Goal: Task Accomplishment & Management: Manage account settings

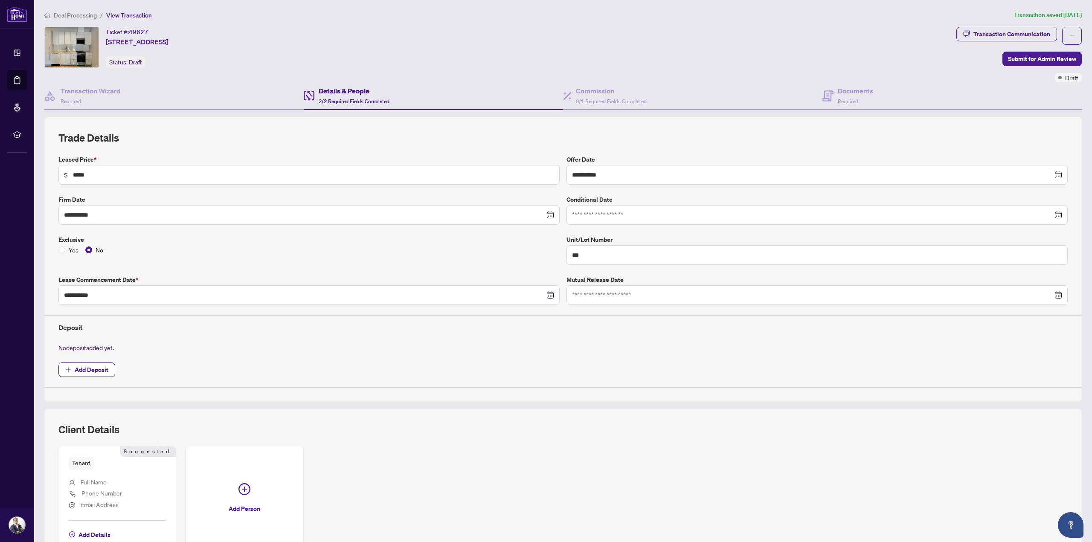
scroll to position [82, 0]
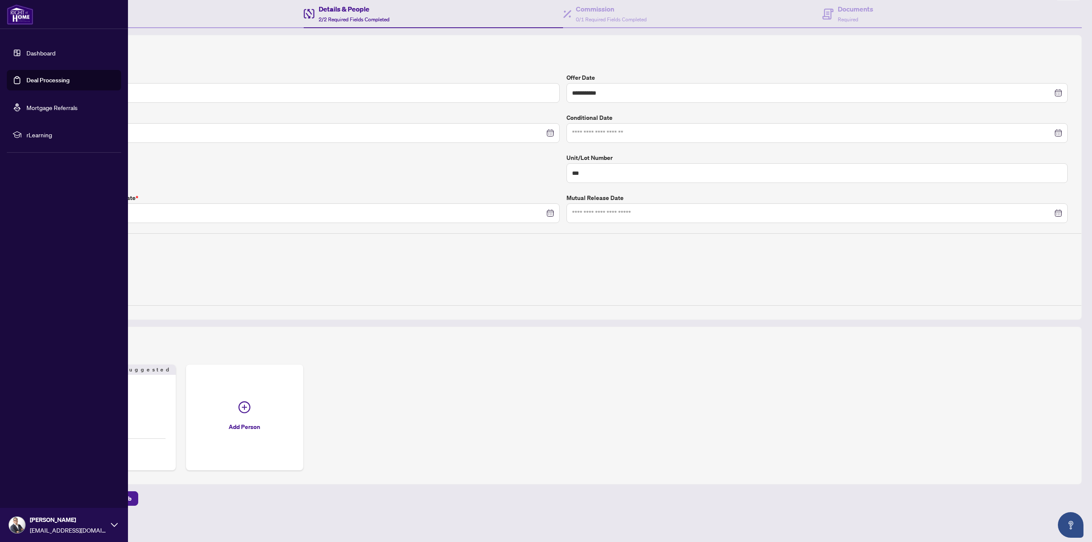
click at [26, 78] on link "Deal Processing" at bounding box center [47, 80] width 43 height 8
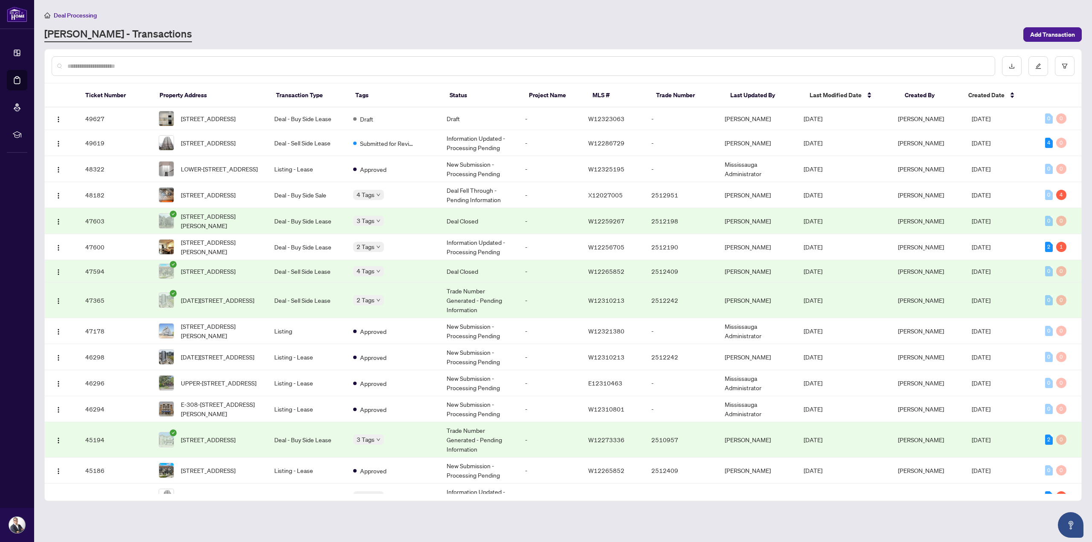
click at [254, 67] on input "text" at bounding box center [527, 65] width 921 height 9
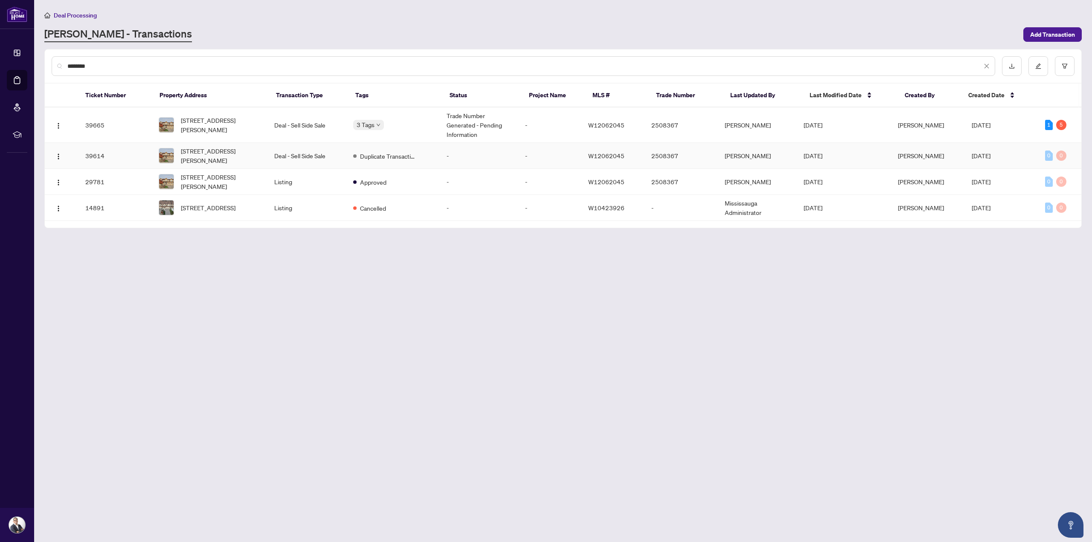
type input "*******"
click at [294, 152] on td "Deal - Sell Side Sale" at bounding box center [306, 156] width 79 height 26
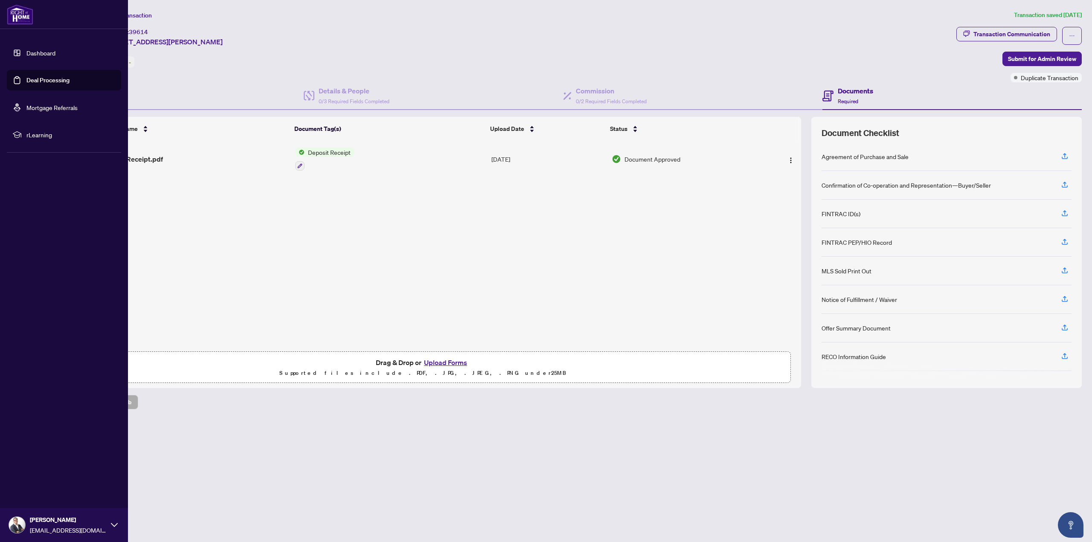
click at [26, 81] on link "Deal Processing" at bounding box center [47, 80] width 43 height 8
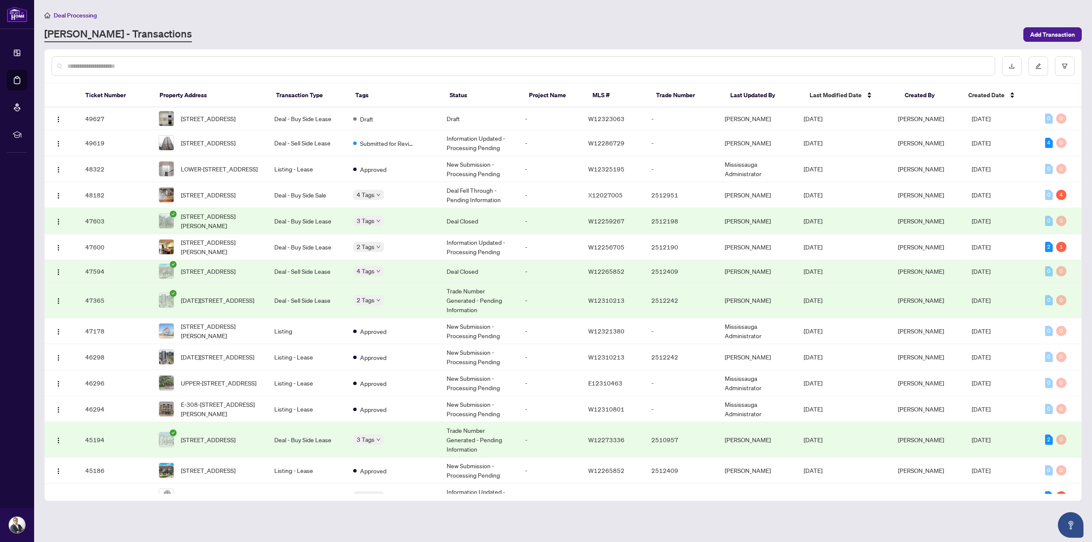
click at [267, 62] on input "text" at bounding box center [527, 65] width 921 height 9
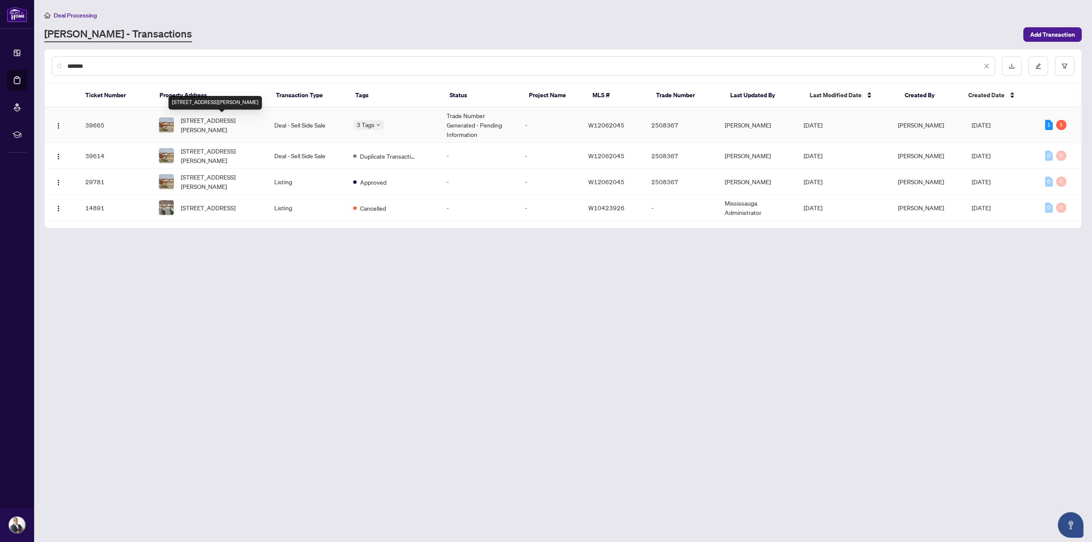
type input "*******"
click at [222, 121] on span "[STREET_ADDRESS][PERSON_NAME]" at bounding box center [221, 125] width 80 height 19
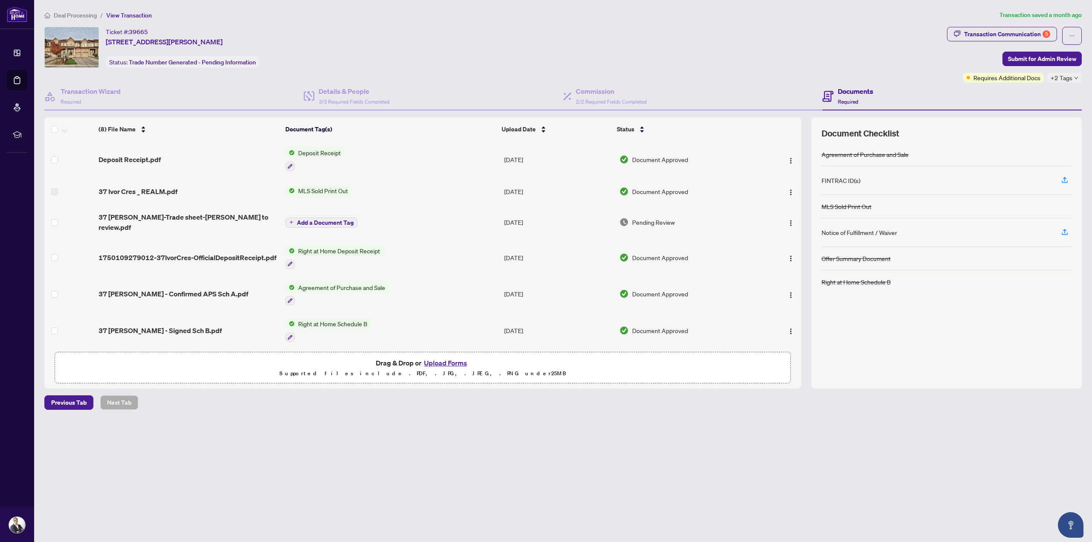
click at [1011, 32] on div "Transaction Communication 5" at bounding box center [1007, 34] width 86 height 14
type textarea "**********"
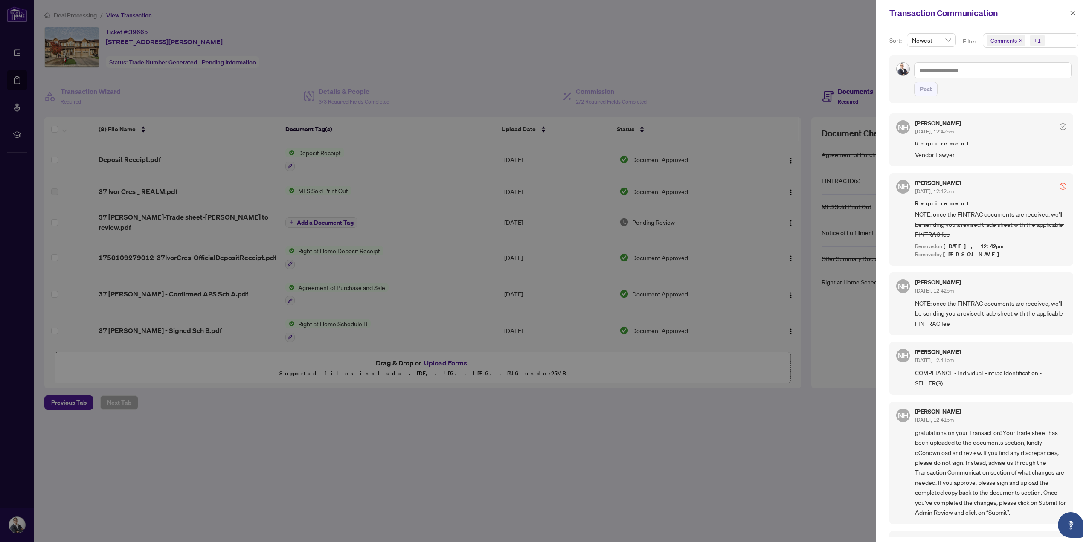
click at [1002, 44] on span "Comments" at bounding box center [1003, 40] width 26 height 9
click at [988, 75] on span "Select Comments" at bounding box center [991, 75] width 7 height 7
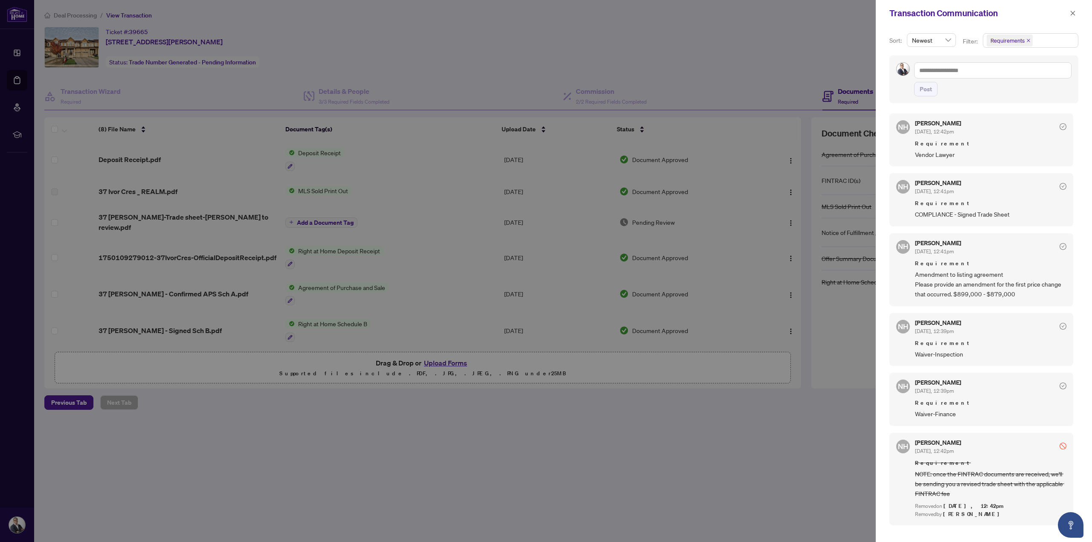
click at [64, 401] on div at bounding box center [546, 271] width 1092 height 542
click at [186, 218] on div at bounding box center [546, 271] width 1092 height 542
click at [1076, 16] on button "button" at bounding box center [1072, 13] width 11 height 10
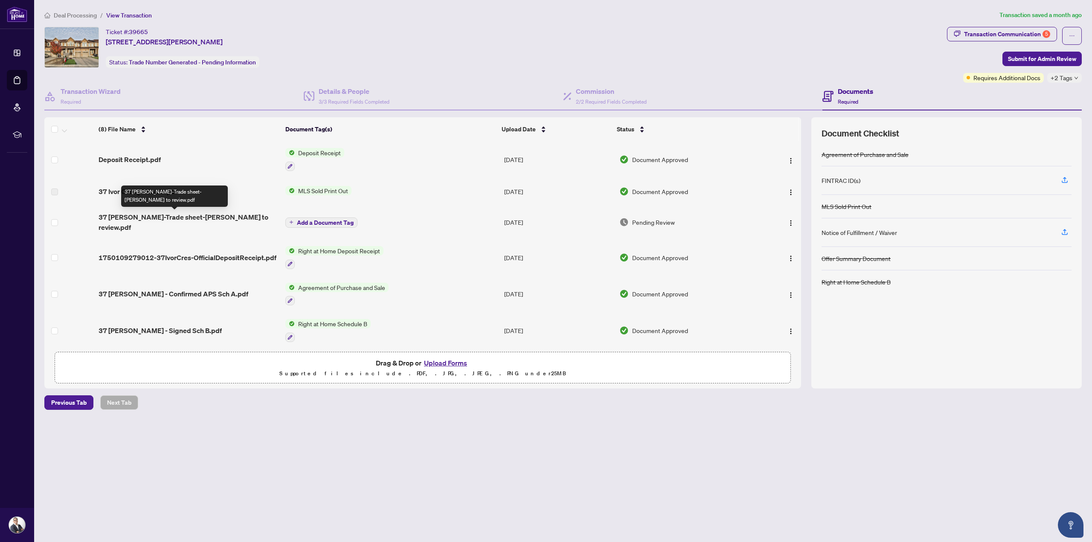
click at [244, 218] on span "37 [PERSON_NAME]-Trade sheet-[PERSON_NAME] to review.pdf" at bounding box center [189, 222] width 180 height 20
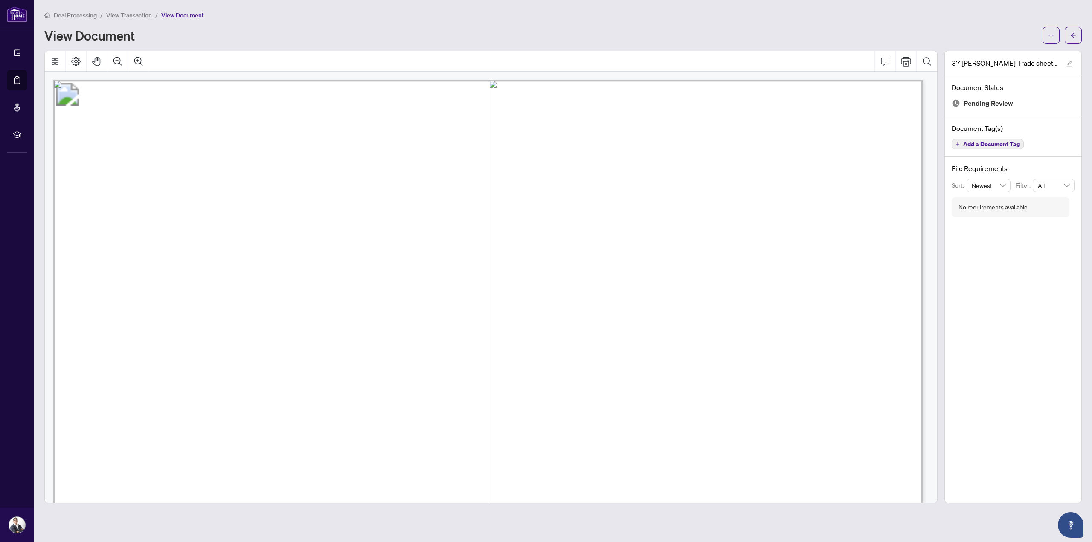
scroll to position [199, 0]
click at [909, 58] on button "Print" at bounding box center [906, 61] width 20 height 20
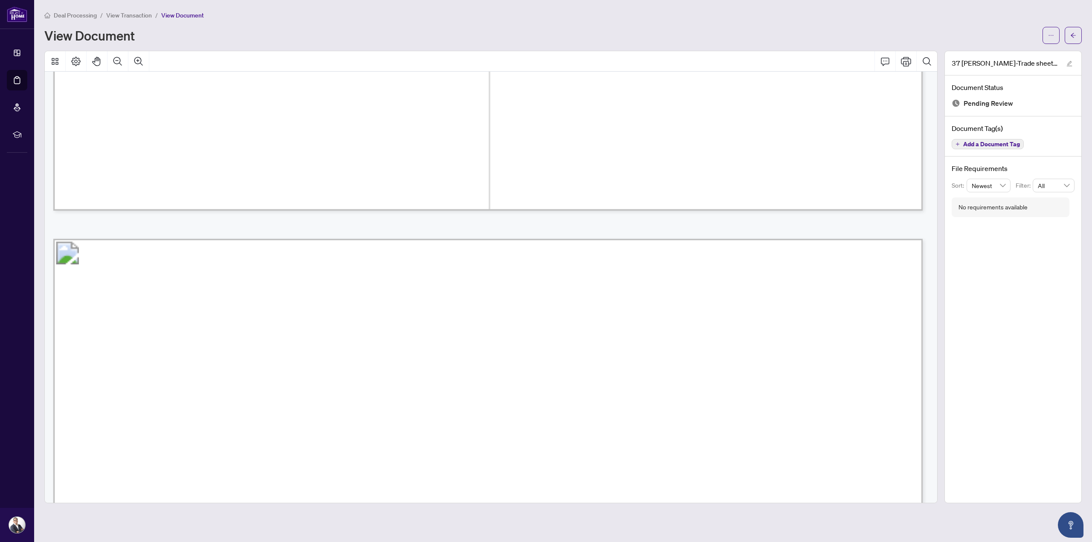
scroll to position [995, 0]
click at [1071, 32] on icon "arrow-left" at bounding box center [1073, 35] width 6 height 6
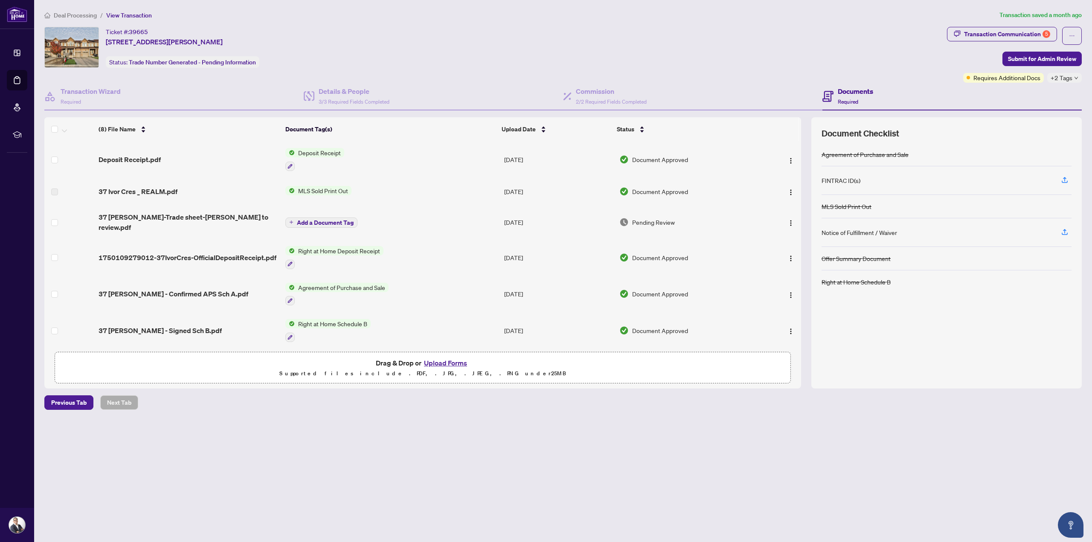
click at [445, 363] on button "Upload Forms" at bounding box center [445, 362] width 48 height 11
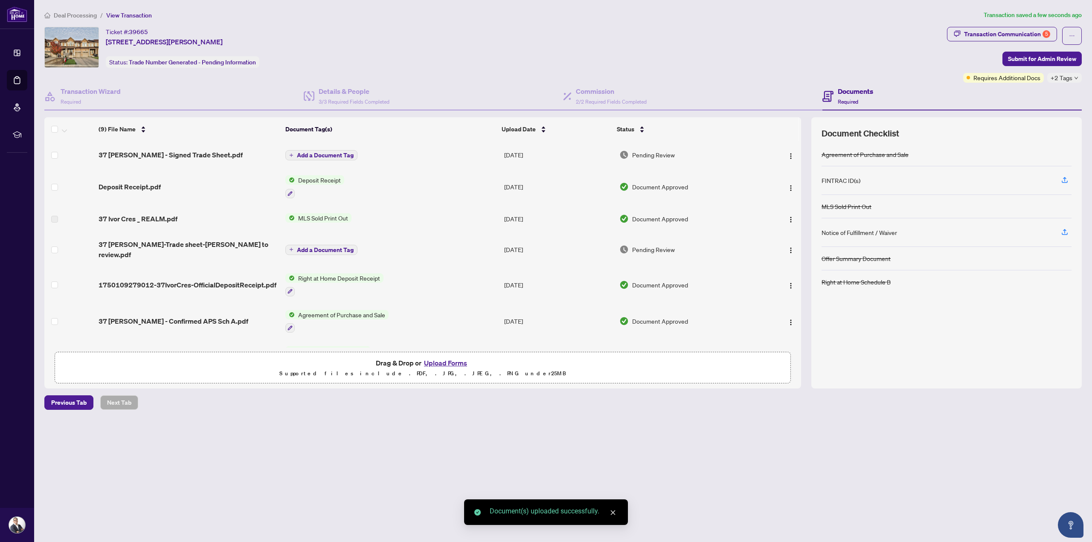
click at [334, 153] on span "Add a Document Tag" at bounding box center [325, 155] width 57 height 6
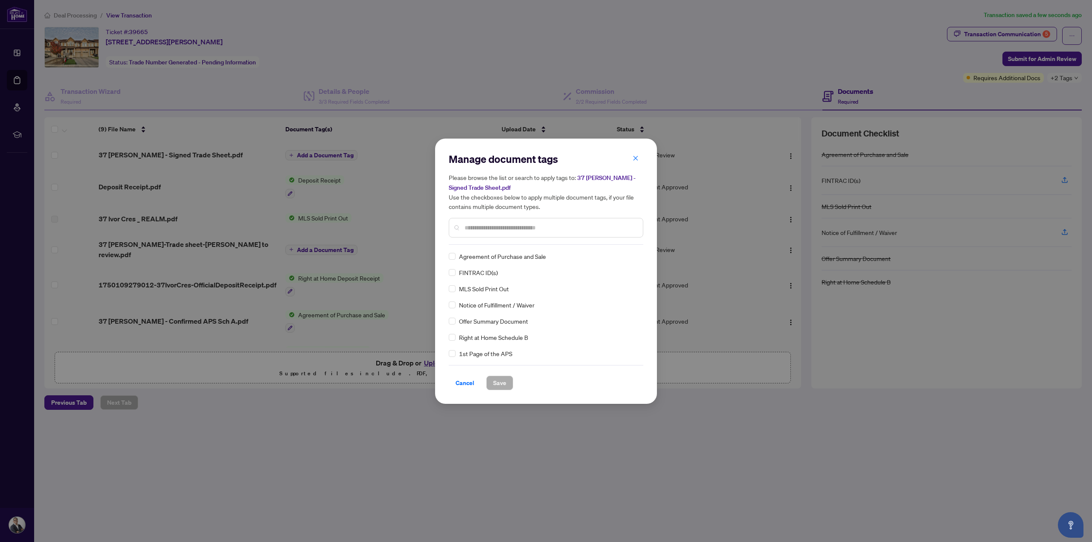
click at [492, 223] on input "text" at bounding box center [550, 227] width 171 height 9
type input "*****"
click at [497, 378] on span "Save" at bounding box center [499, 383] width 13 height 14
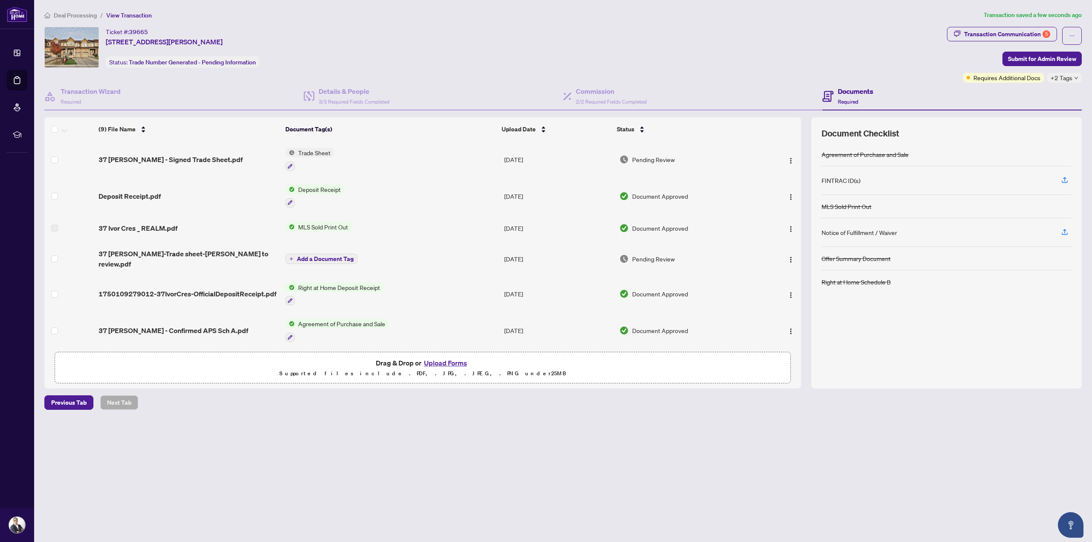
click at [1054, 59] on span "Submit for Admin Review" at bounding box center [1042, 59] width 68 height 14
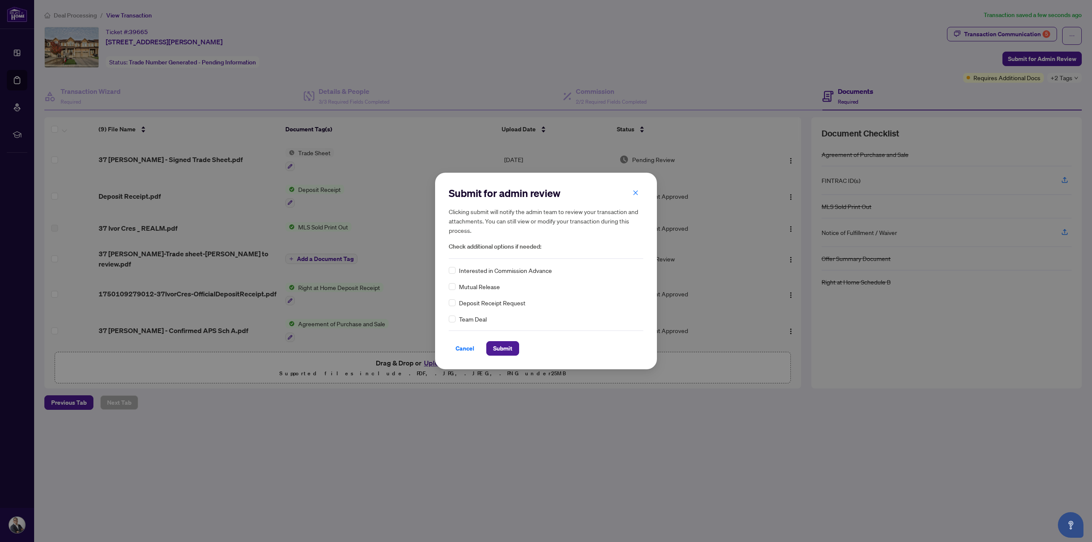
click at [509, 347] on button "Submit" at bounding box center [502, 348] width 33 height 15
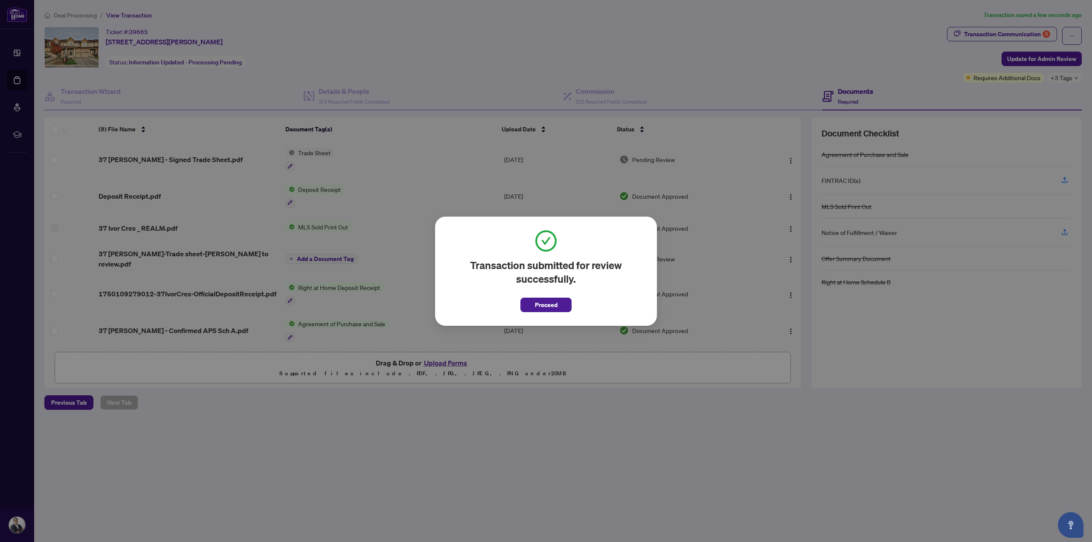
click at [542, 306] on span "Proceed" at bounding box center [546, 305] width 23 height 14
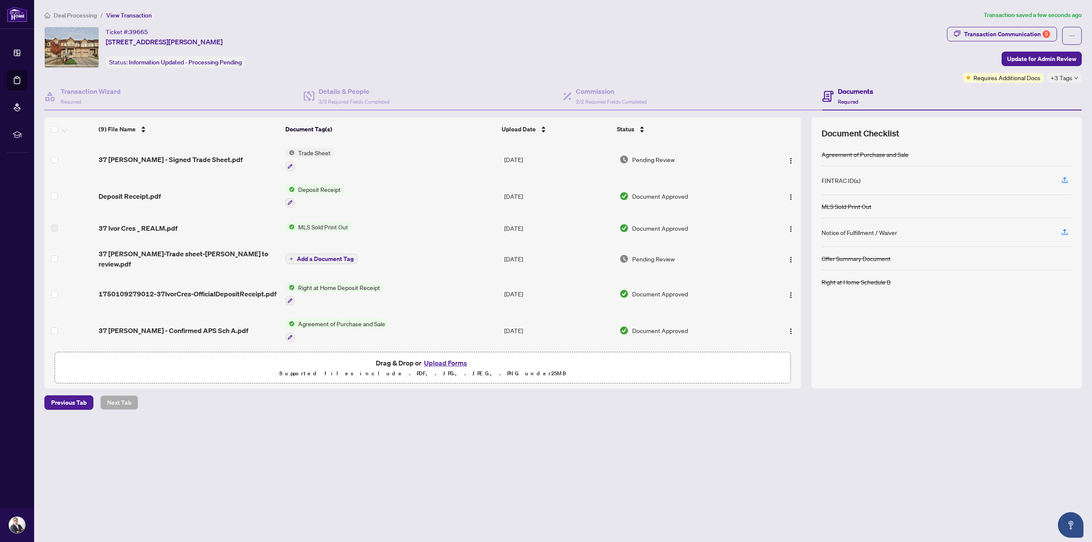
click at [458, 362] on button "Upload Forms" at bounding box center [445, 362] width 48 height 11
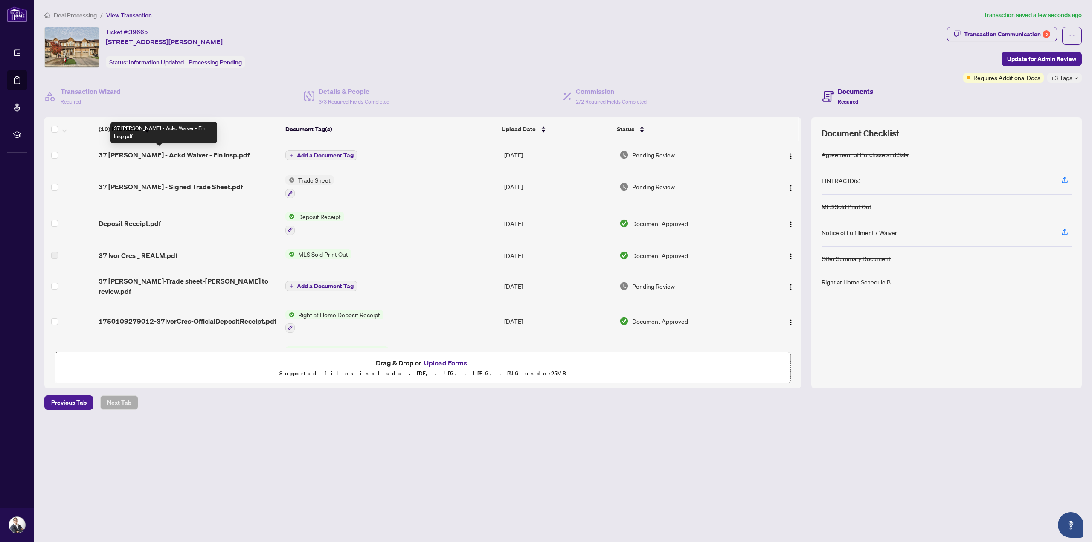
click at [214, 157] on span "37 [PERSON_NAME] - Ackd Waiver - Fin Insp.pdf" at bounding box center [174, 155] width 151 height 10
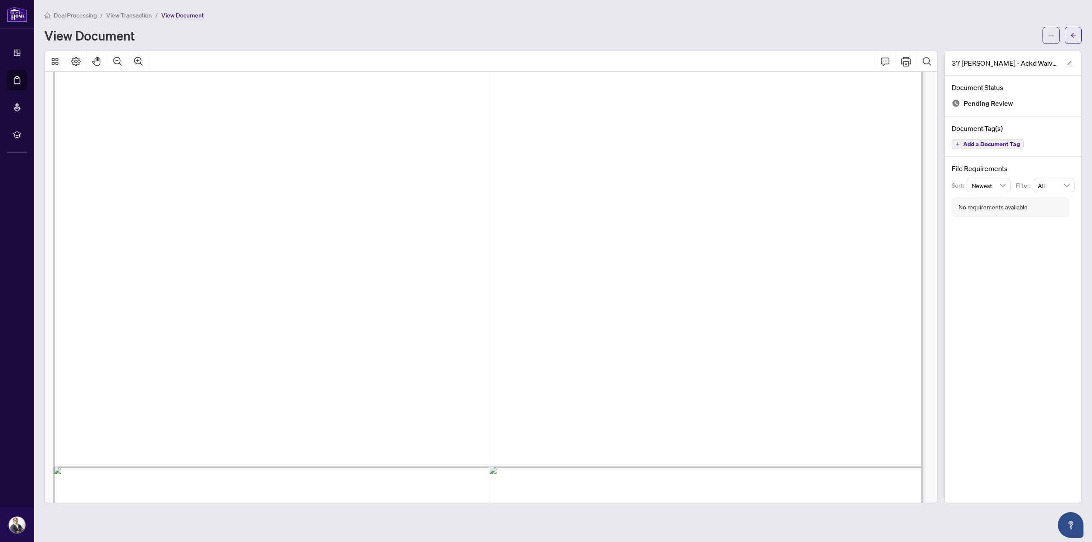
scroll to position [319, 0]
click at [1074, 34] on icon "arrow-left" at bounding box center [1073, 35] width 6 height 6
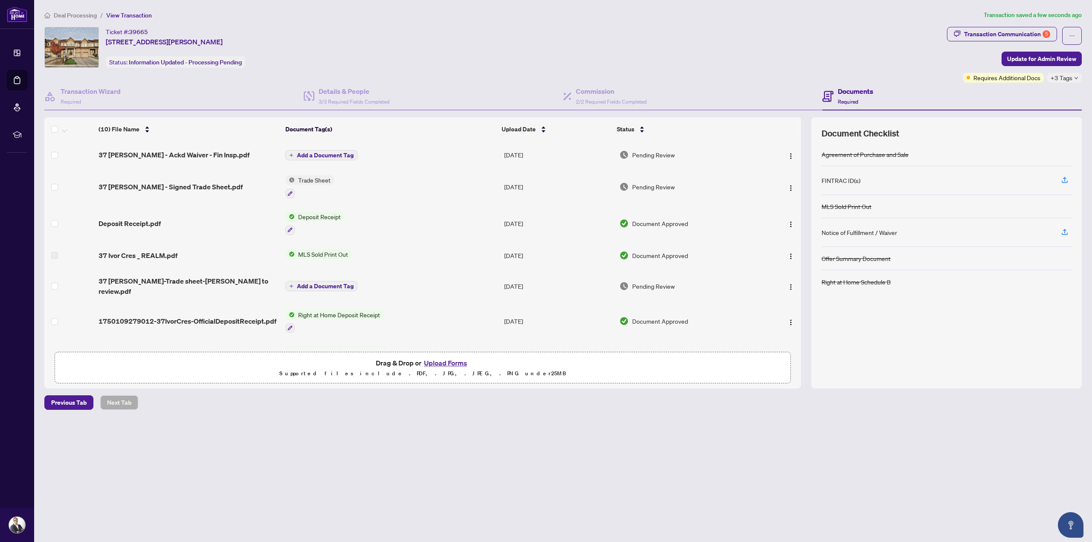
click at [344, 152] on span "Add a Document Tag" at bounding box center [325, 155] width 57 height 6
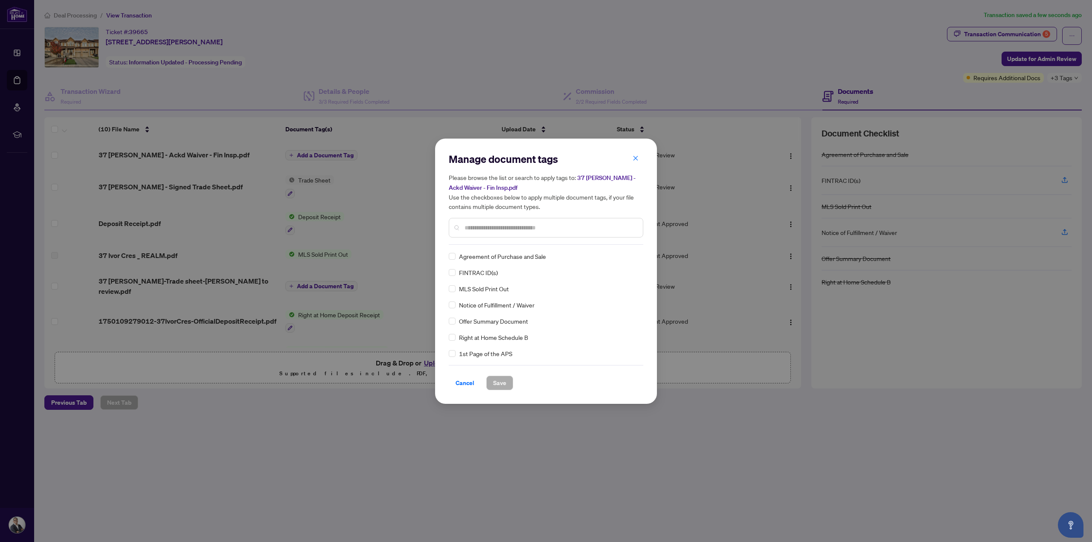
click at [503, 227] on input "text" at bounding box center [550, 227] width 171 height 9
type input "******"
click at [501, 379] on span "Save" at bounding box center [499, 383] width 13 height 14
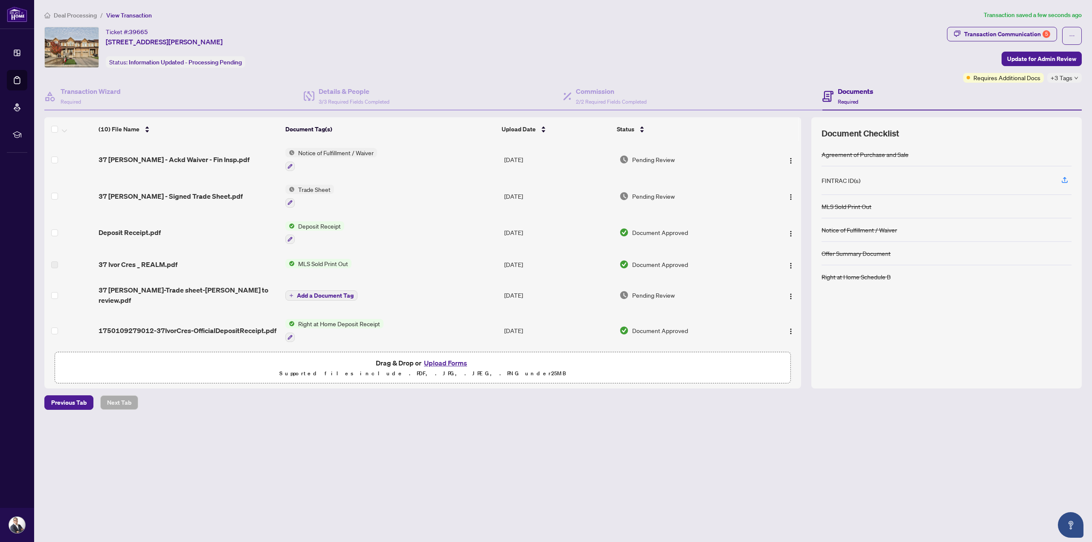
click at [1031, 58] on span "Update for Admin Review" at bounding box center [1041, 59] width 69 height 14
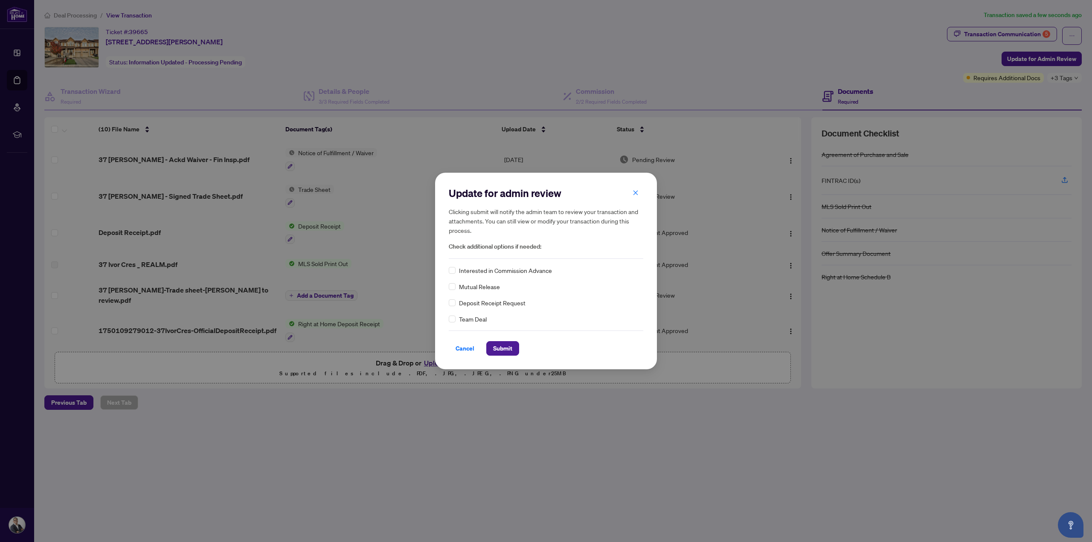
click at [501, 346] on span "Submit" at bounding box center [502, 349] width 19 height 14
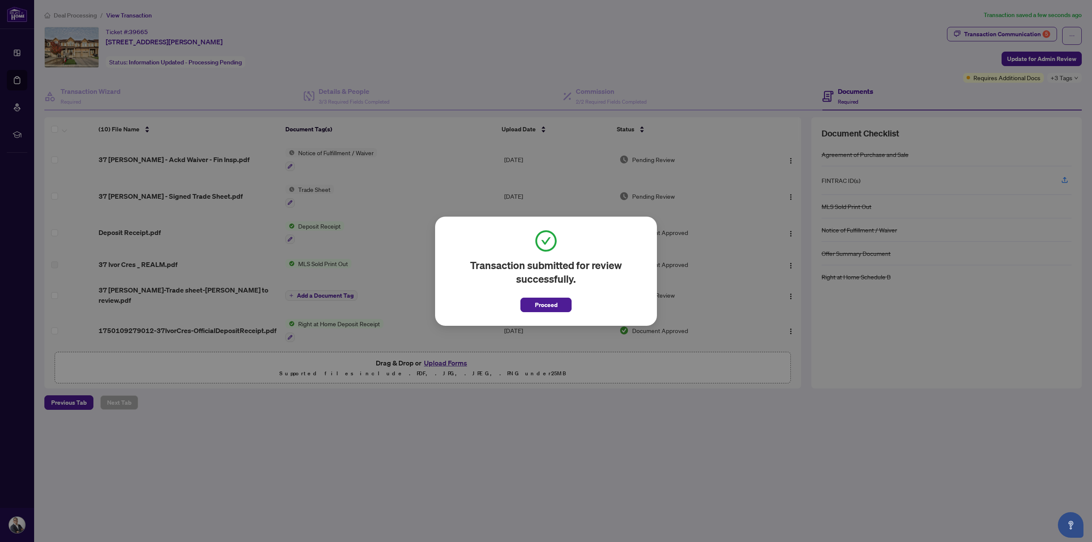
click at [539, 308] on span "Proceed" at bounding box center [546, 305] width 23 height 14
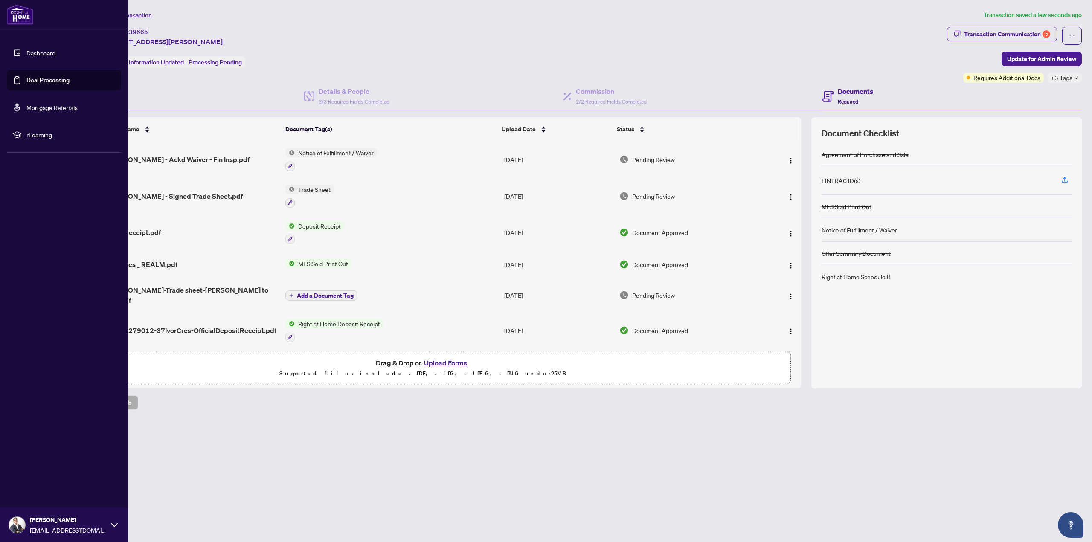
click at [36, 81] on link "Deal Processing" at bounding box center [47, 80] width 43 height 8
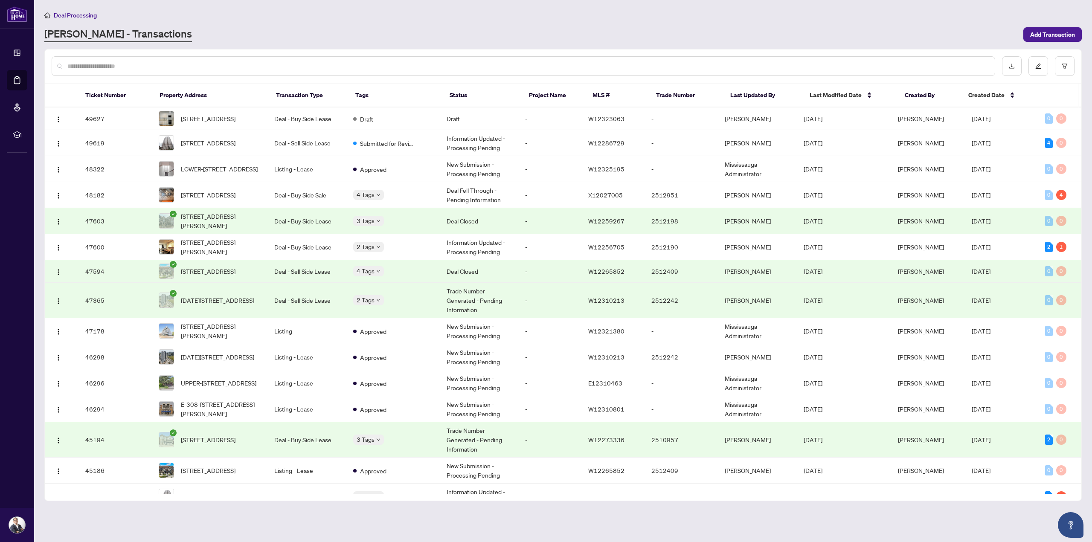
click at [337, 71] on div at bounding box center [524, 66] width 944 height 20
click at [337, 67] on input "text" at bounding box center [527, 65] width 921 height 9
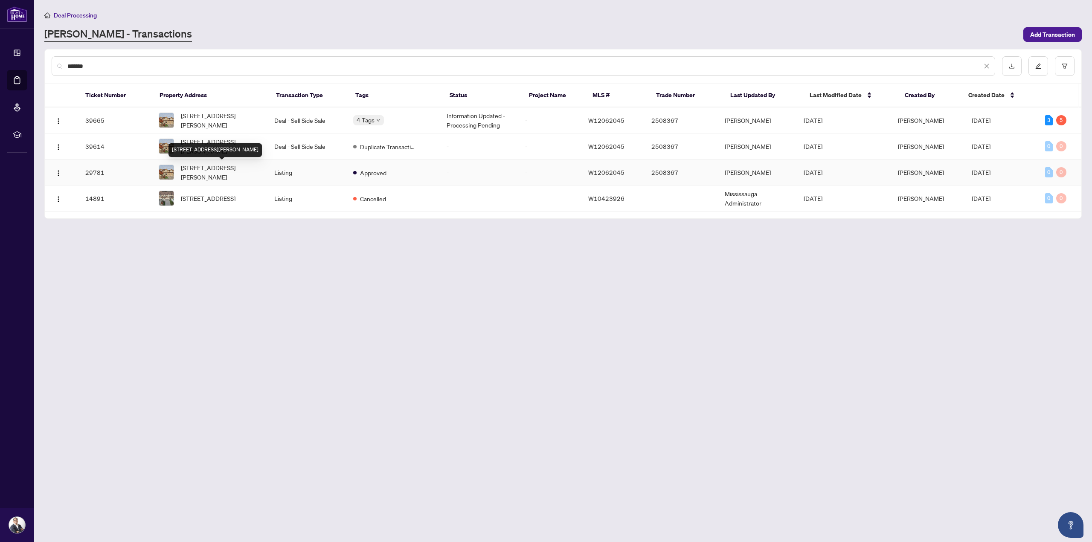
type input "*******"
click at [208, 171] on span "[STREET_ADDRESS][PERSON_NAME]" at bounding box center [221, 172] width 80 height 19
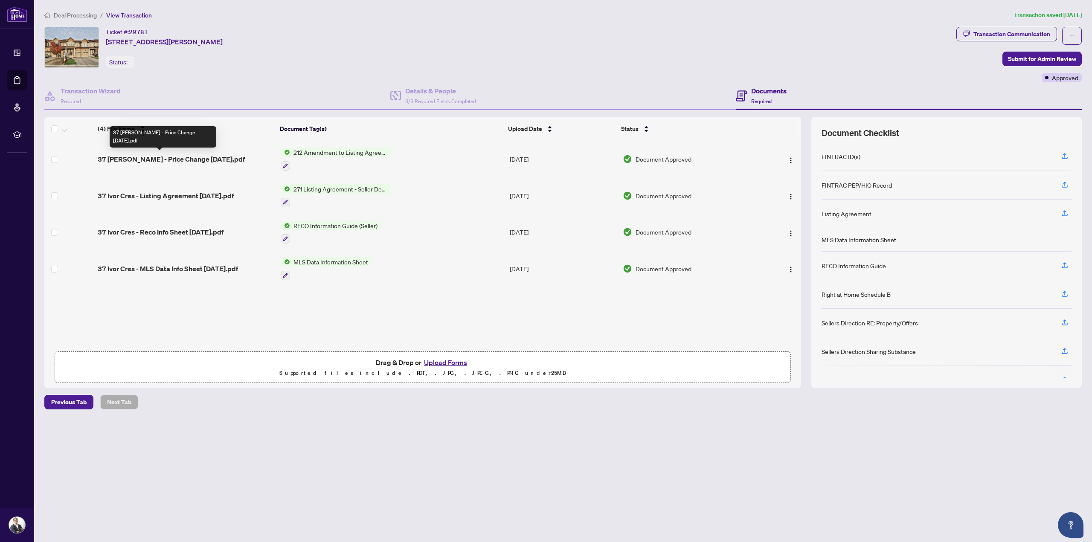
click at [209, 156] on span "37 [PERSON_NAME] - Price Change [DATE].pdf" at bounding box center [171, 159] width 147 height 10
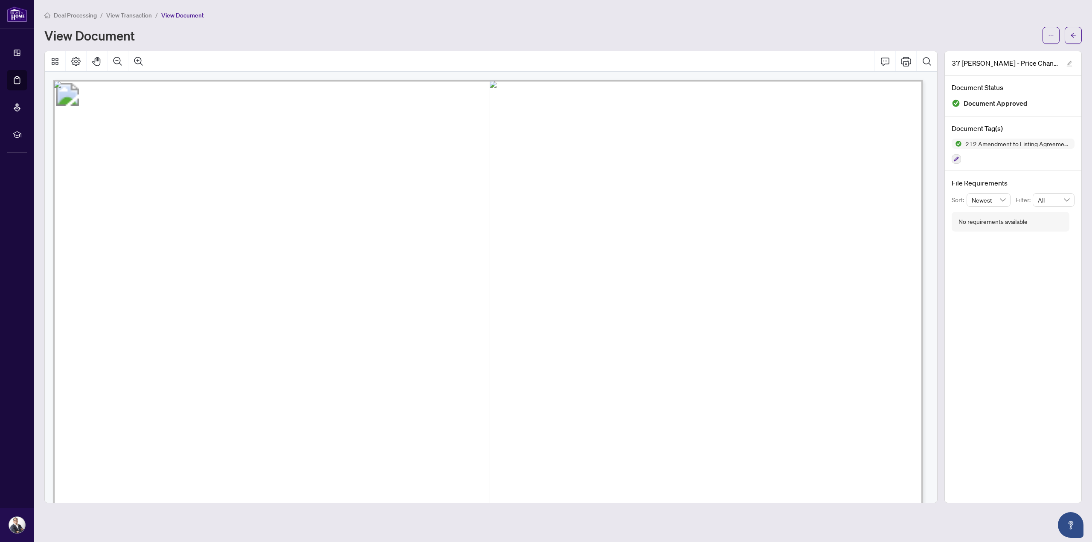
click at [1075, 30] on span "button" at bounding box center [1073, 36] width 6 height 14
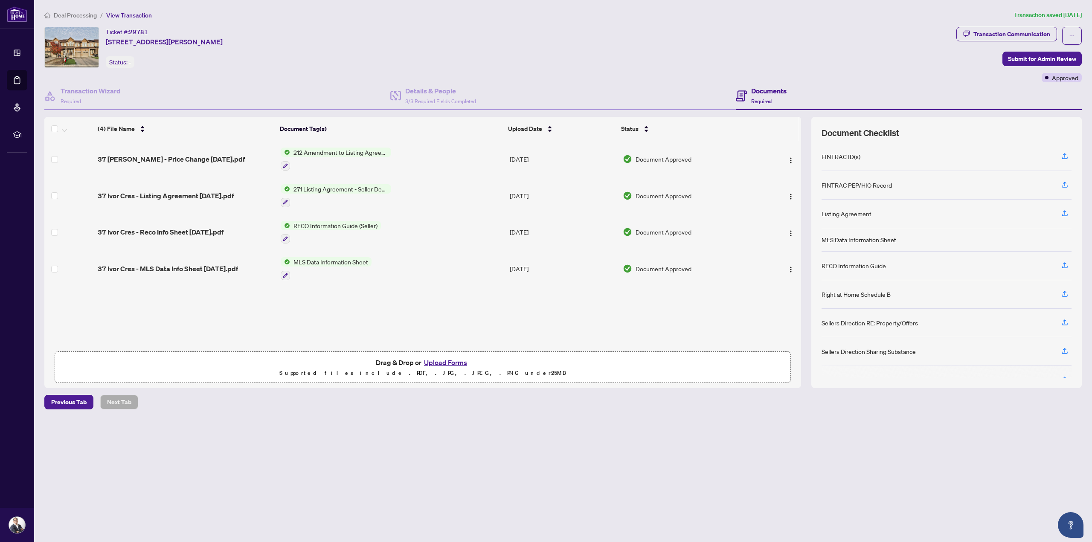
click at [457, 362] on button "Upload Forms" at bounding box center [445, 362] width 48 height 11
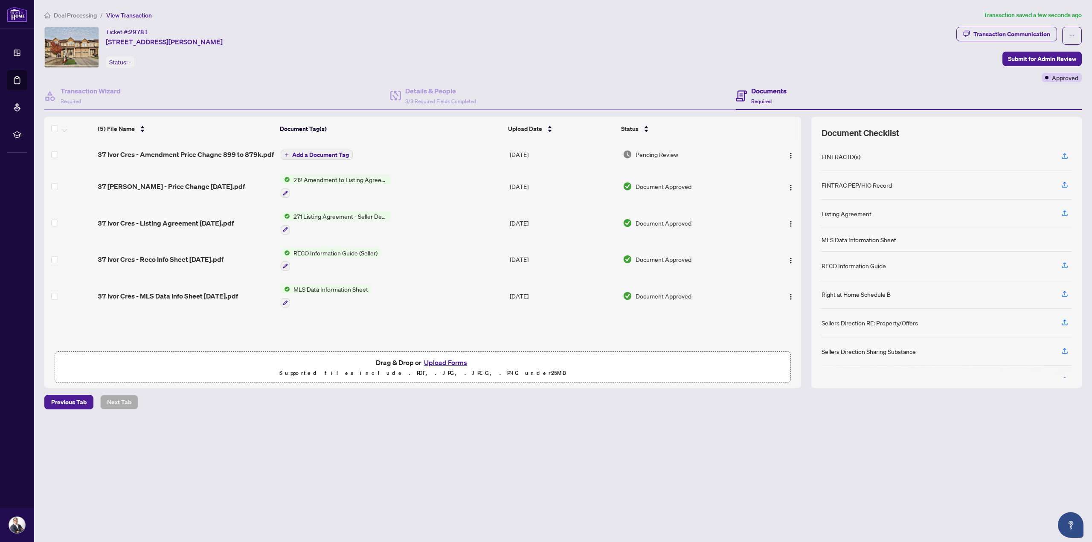
click at [319, 152] on span "Add a Document Tag" at bounding box center [320, 155] width 57 height 6
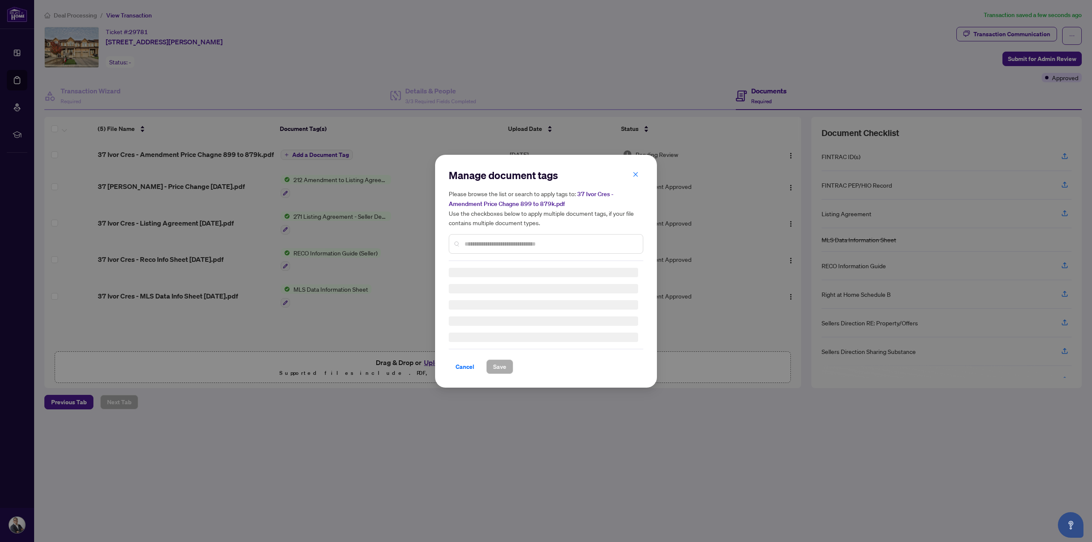
click at [513, 243] on input "text" at bounding box center [550, 243] width 171 height 9
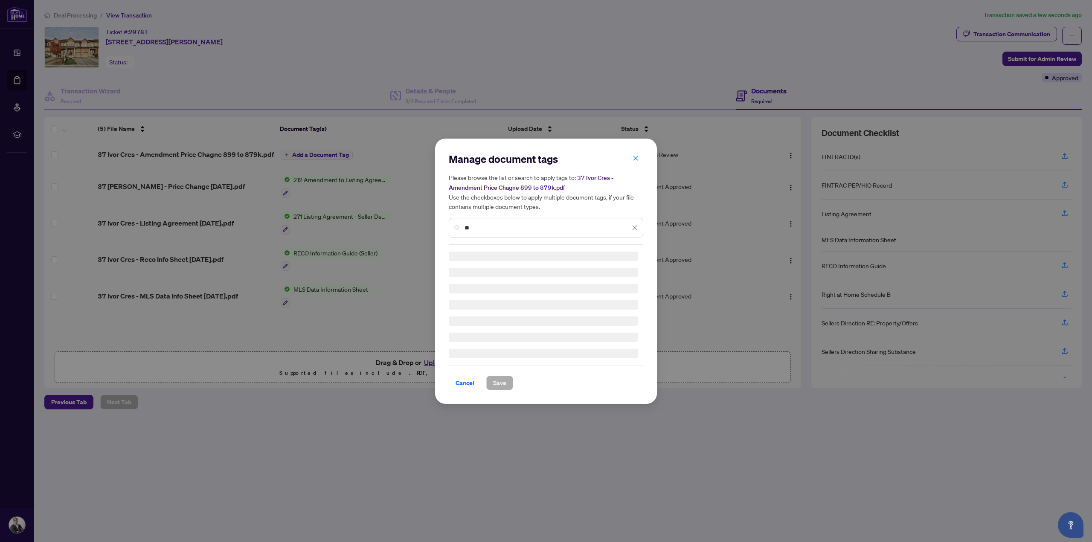
type input "*"
type input "*********"
click at [529, 310] on span "212 Amendment to Listing Agreement - Authority to Offer for Lease Price Change/…" at bounding box center [548, 319] width 179 height 19
click at [456, 310] on div "212 Amendment to Listing Agreement - Authority to Offer for Lease Price Change/…" at bounding box center [543, 319] width 189 height 19
click at [497, 379] on span "Save" at bounding box center [499, 383] width 13 height 14
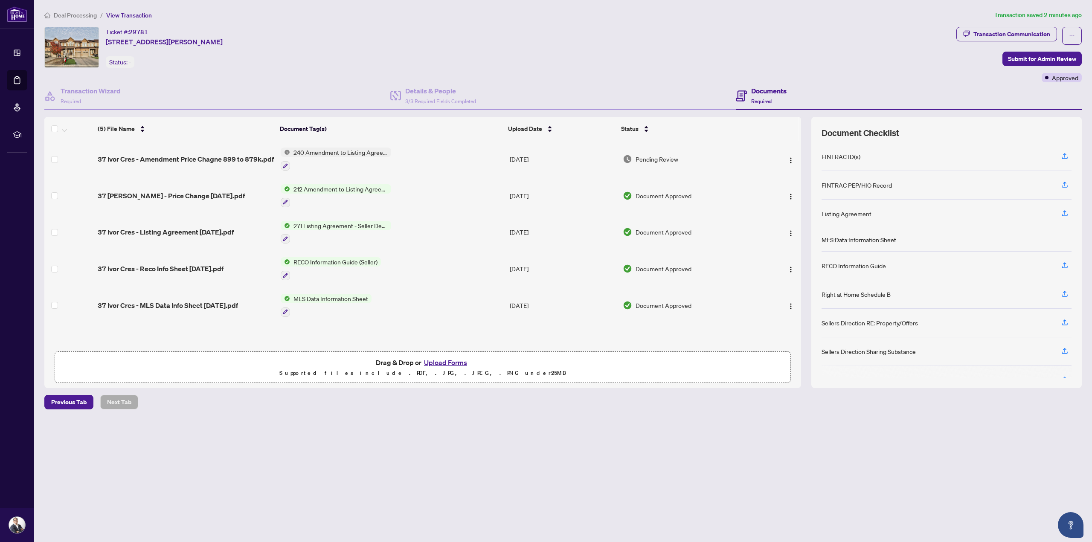
click at [1039, 58] on span "Submit for Admin Review" at bounding box center [1042, 59] width 68 height 14
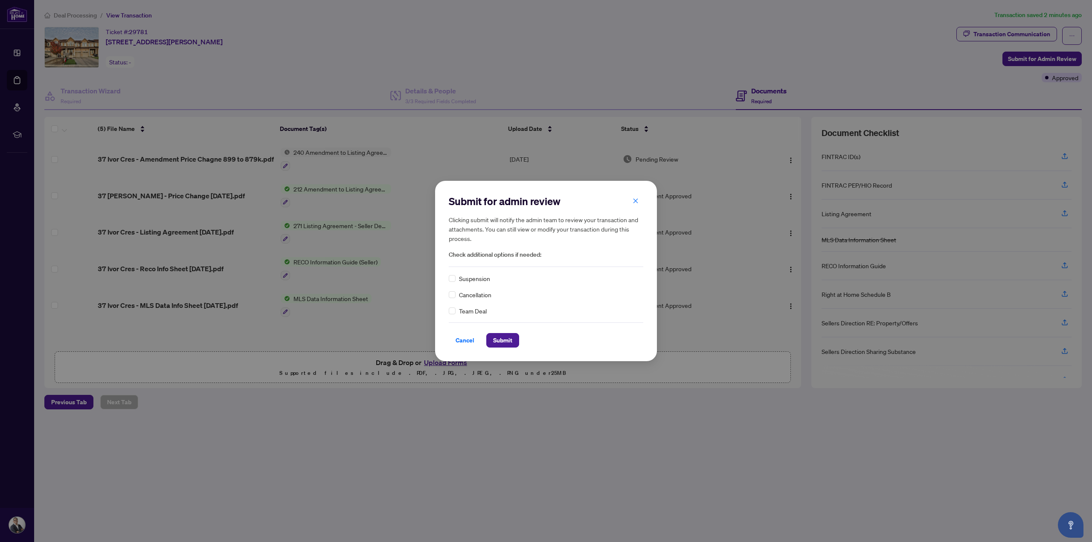
click at [500, 337] on span "Submit" at bounding box center [502, 341] width 19 height 14
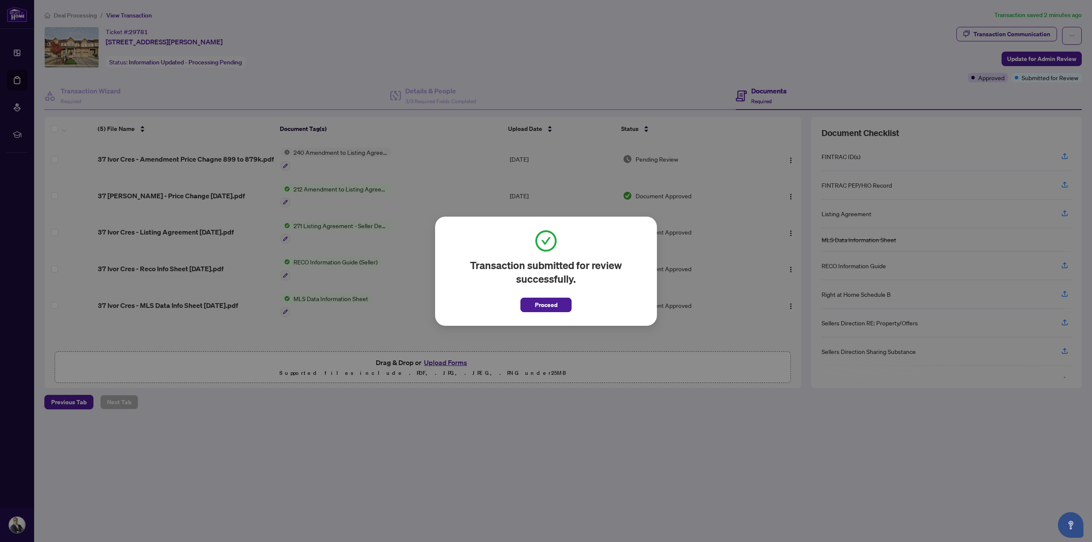
click at [548, 307] on span "Proceed" at bounding box center [546, 305] width 23 height 14
